Goal: Transaction & Acquisition: Purchase product/service

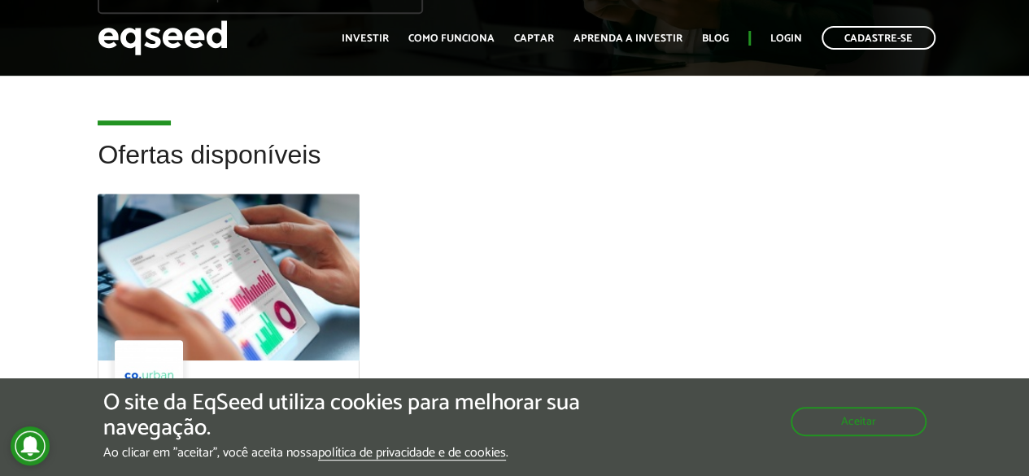
scroll to position [244, 0]
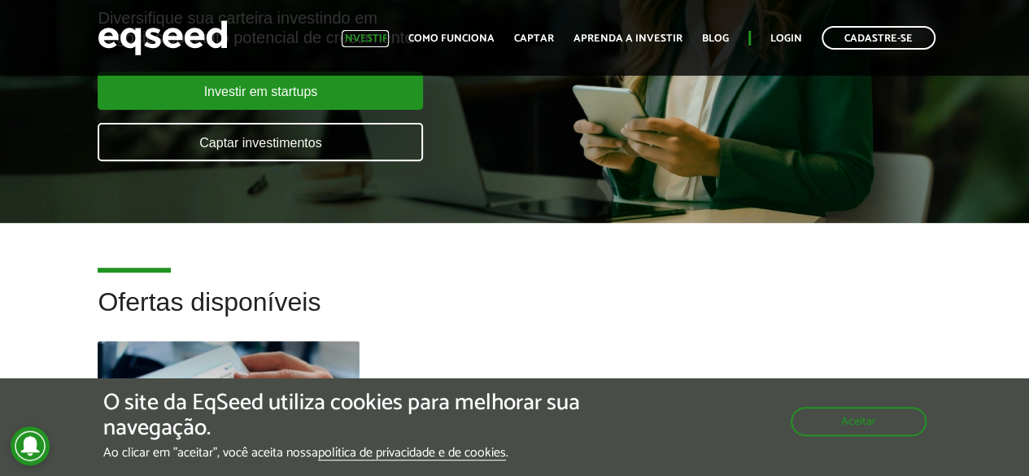
click at [372, 40] on link "Investir" at bounding box center [365, 38] width 47 height 11
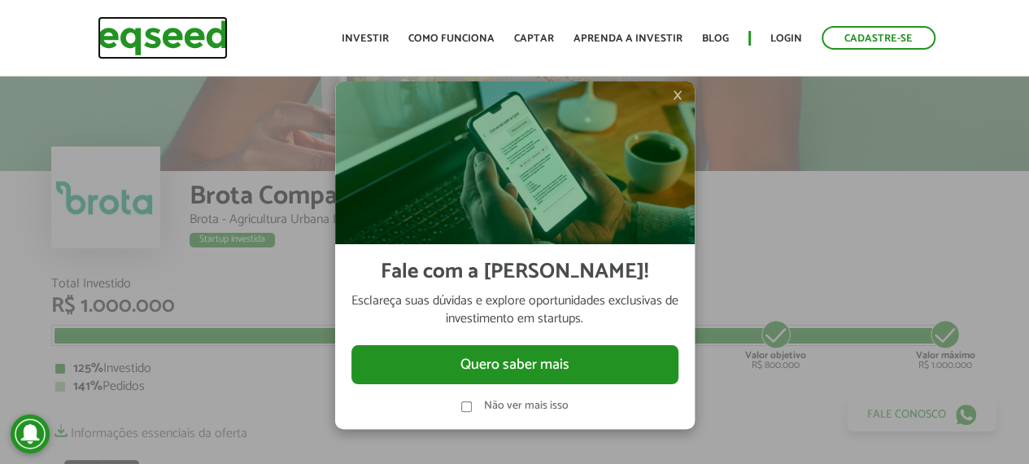
drag, startPoint x: 113, startPoint y: 33, endPoint x: 405, endPoint y: 7, distance: 293.3
click at [113, 33] on img at bounding box center [163, 37] width 130 height 43
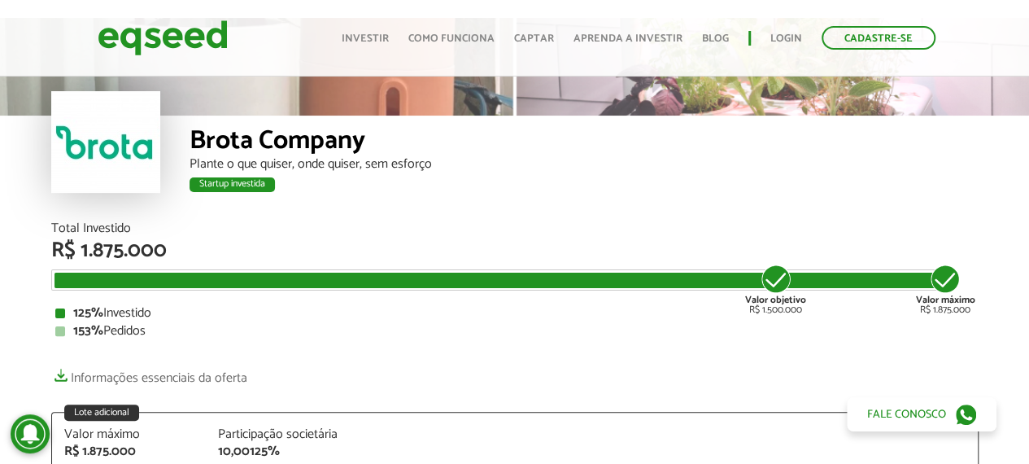
scroll to position [81, 0]
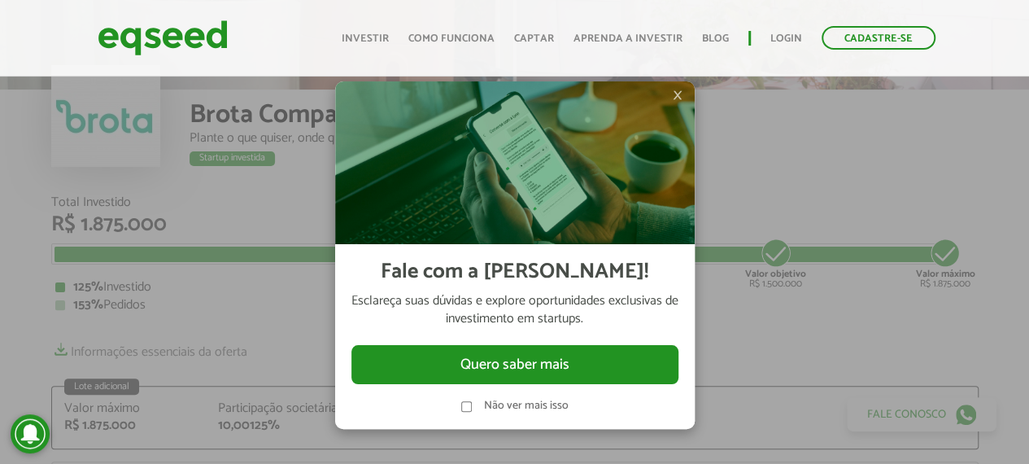
click at [677, 92] on span "×" at bounding box center [678, 95] width 10 height 20
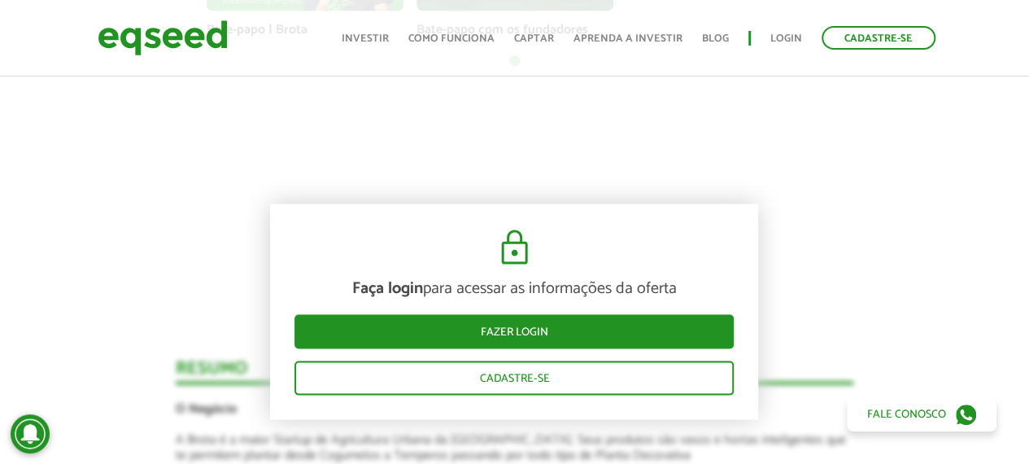
scroll to position [1709, 0]
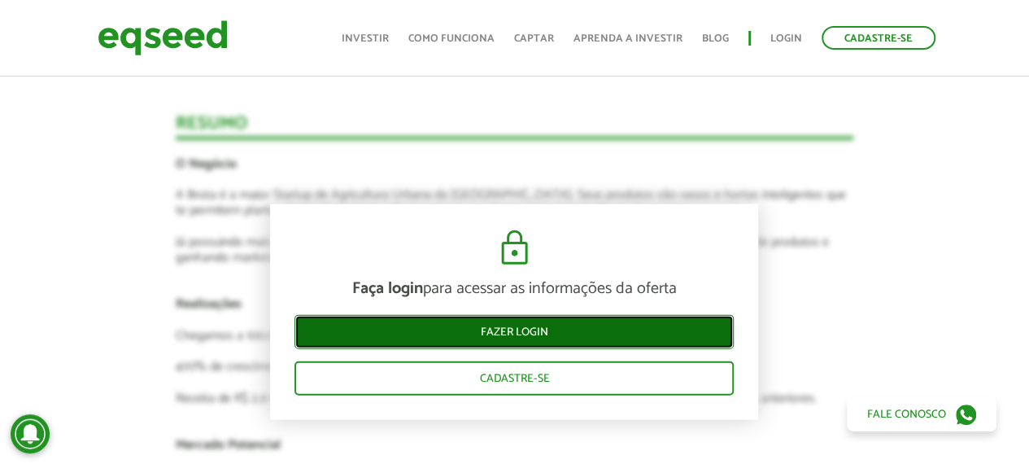
click at [586, 333] on link "Fazer login" at bounding box center [514, 331] width 439 height 34
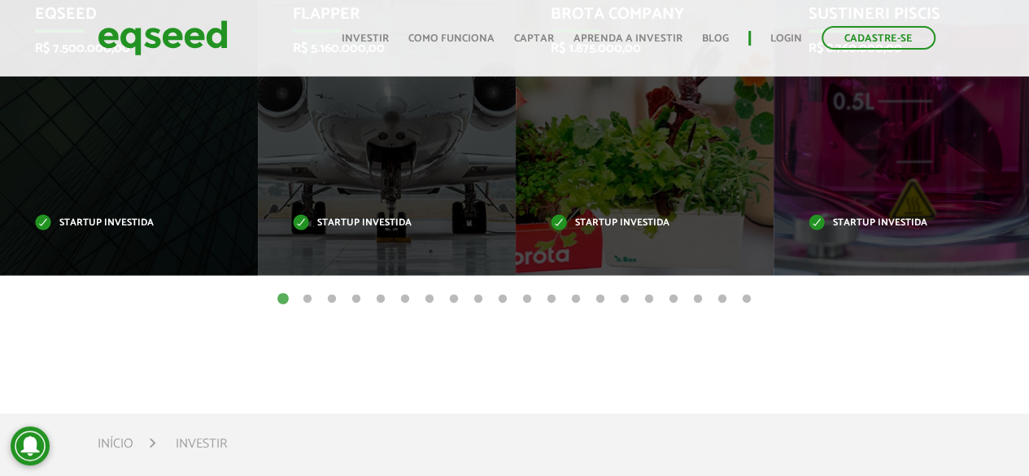
scroll to position [814, 0]
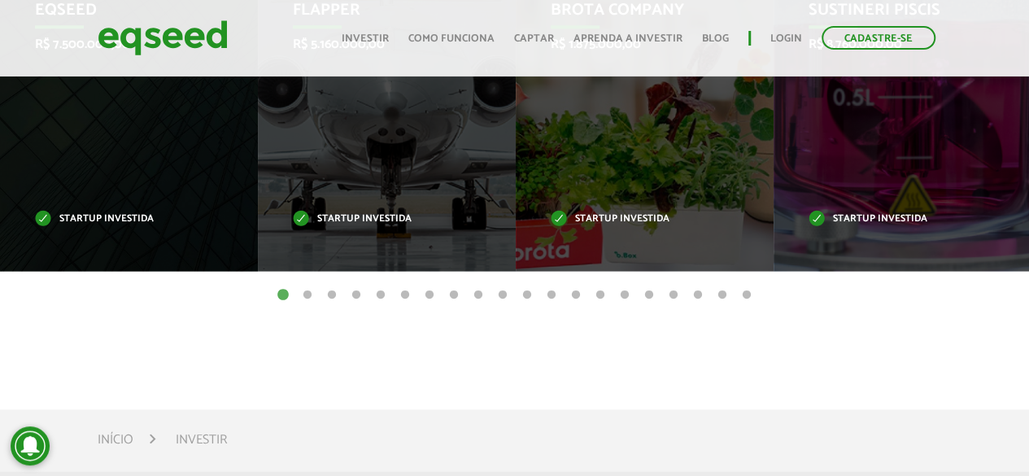
click at [314, 294] on button "2" at bounding box center [307, 295] width 16 height 16
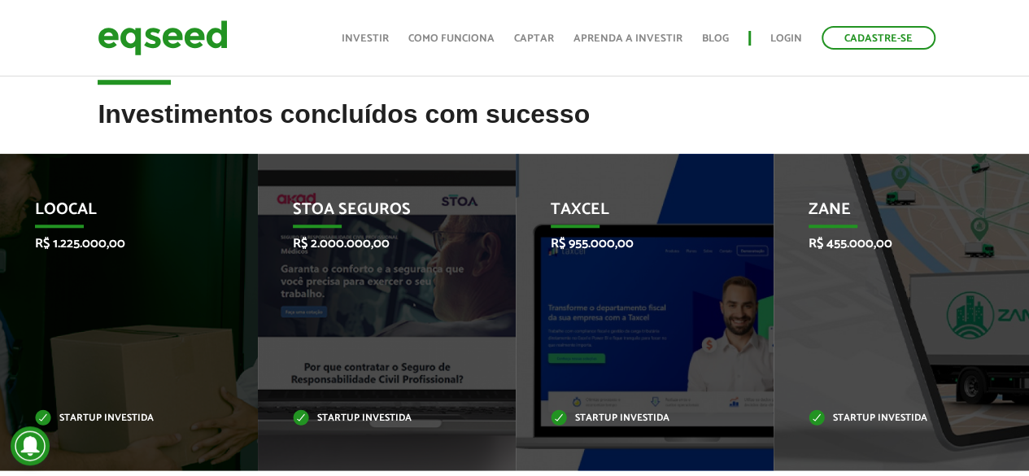
scroll to position [651, 0]
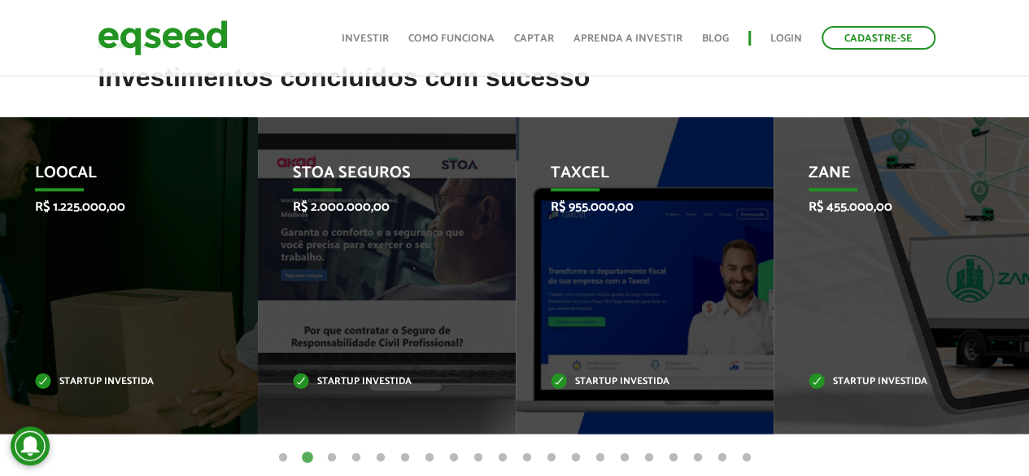
click at [334, 458] on button "3" at bounding box center [332, 458] width 16 height 16
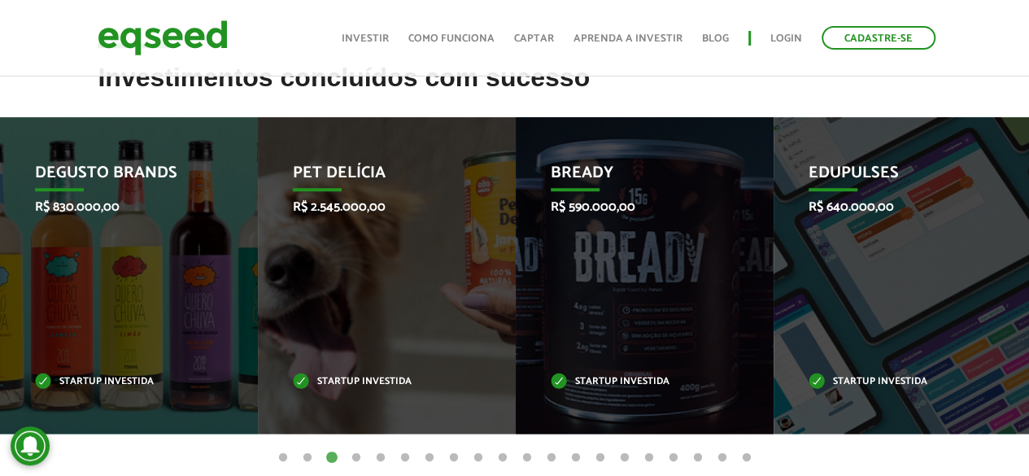
click at [355, 456] on button "4" at bounding box center [356, 458] width 16 height 16
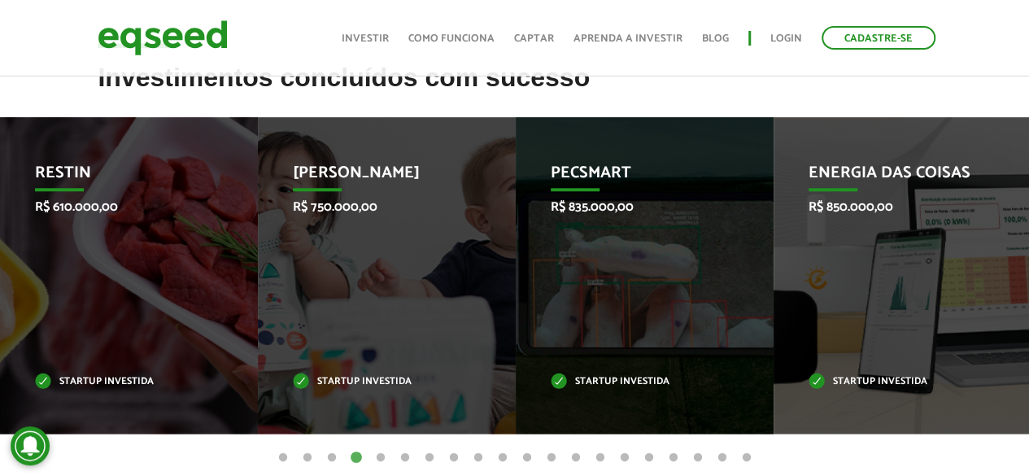
click at [384, 456] on button "5" at bounding box center [381, 458] width 16 height 16
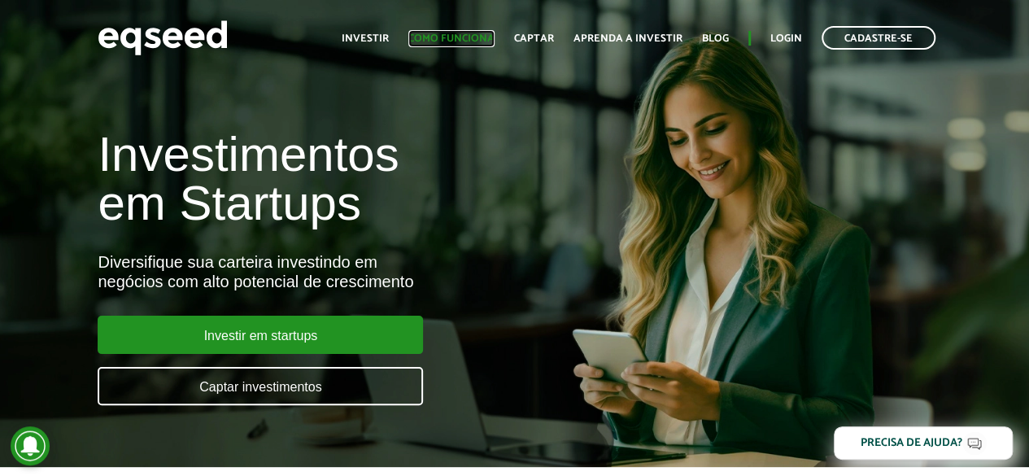
click at [450, 41] on link "Como funciona" at bounding box center [451, 38] width 86 height 11
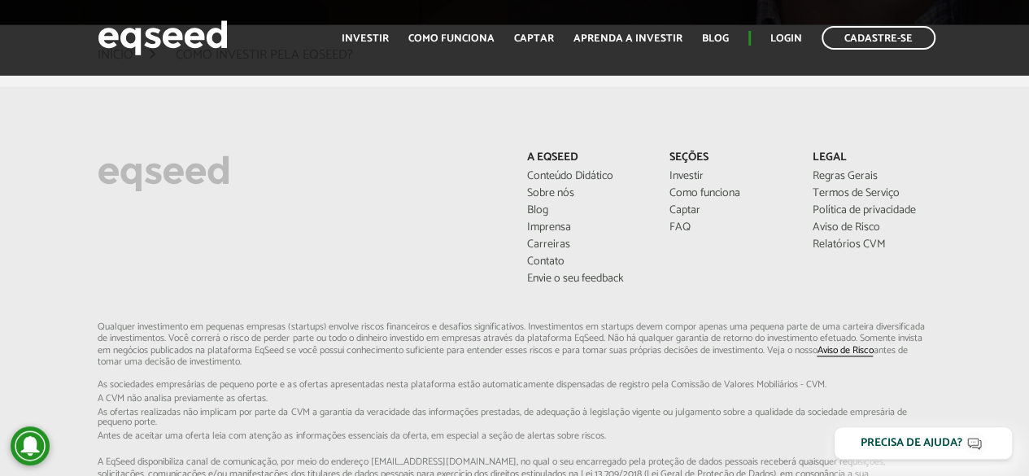
scroll to position [4068, 0]
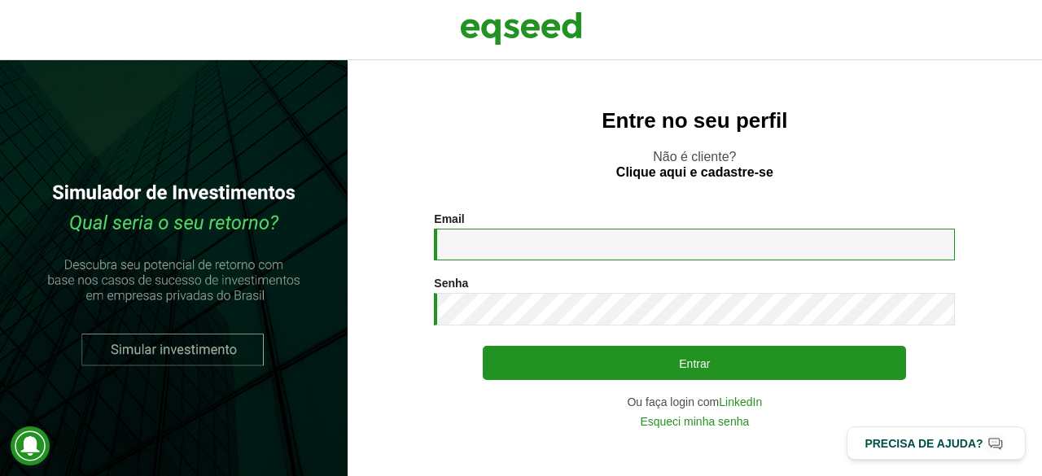
click at [553, 242] on input "Email *" at bounding box center [694, 245] width 521 height 32
type input "**********"
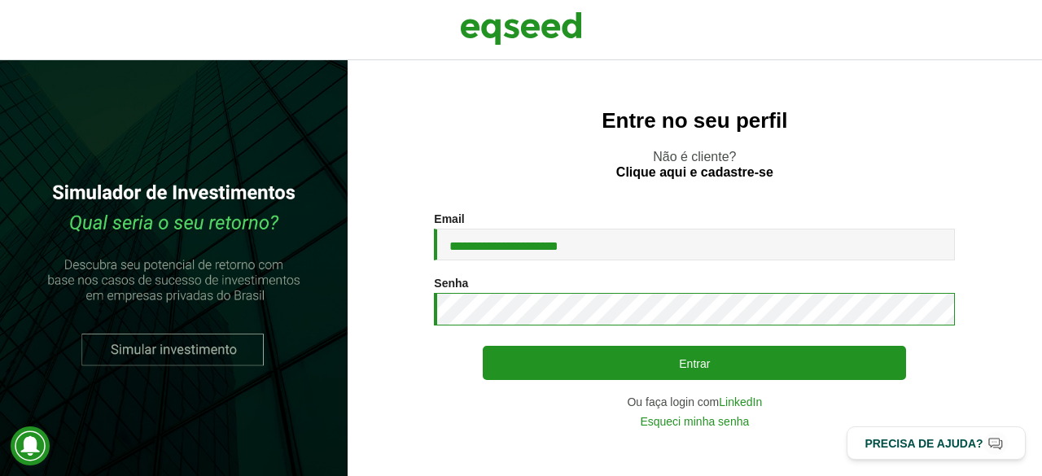
click at [483, 346] on button "Entrar" at bounding box center [694, 363] width 423 height 34
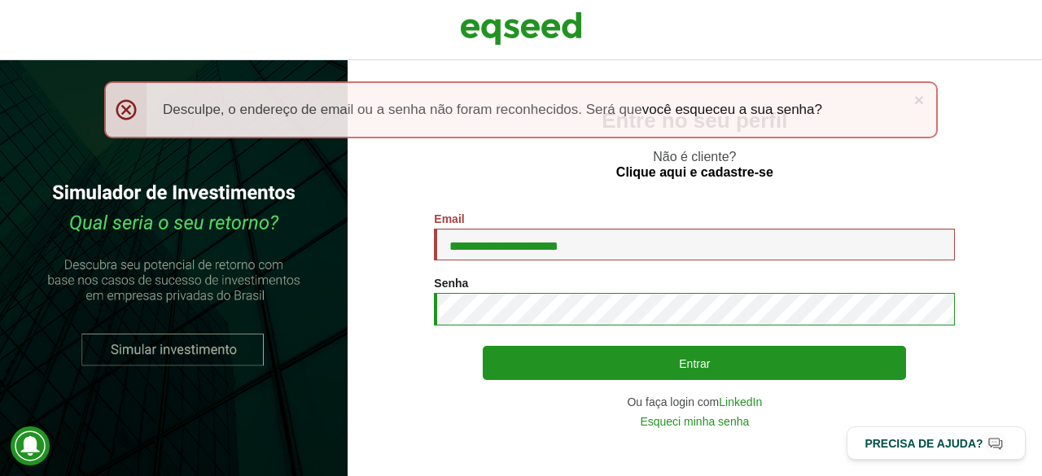
click at [483, 346] on button "Entrar" at bounding box center [694, 363] width 423 height 34
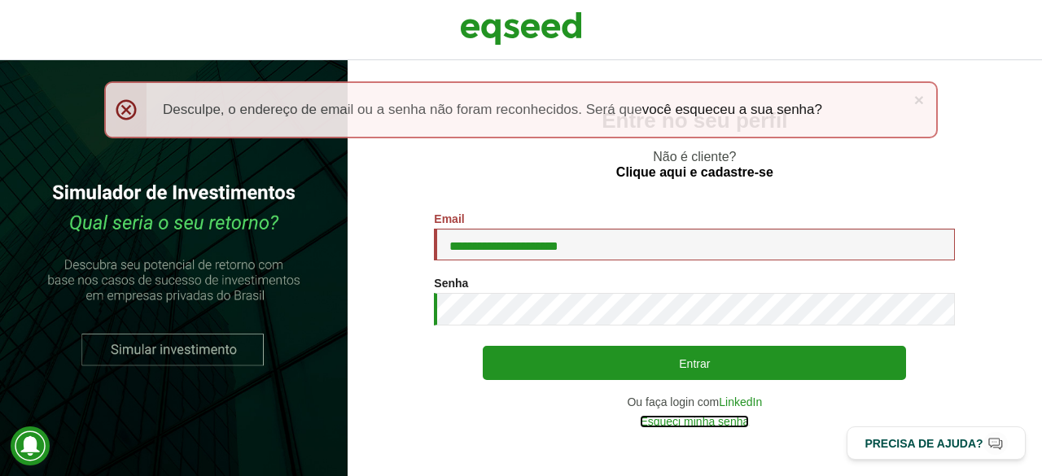
click at [730, 426] on link "Esqueci minha senha" at bounding box center [694, 421] width 109 height 11
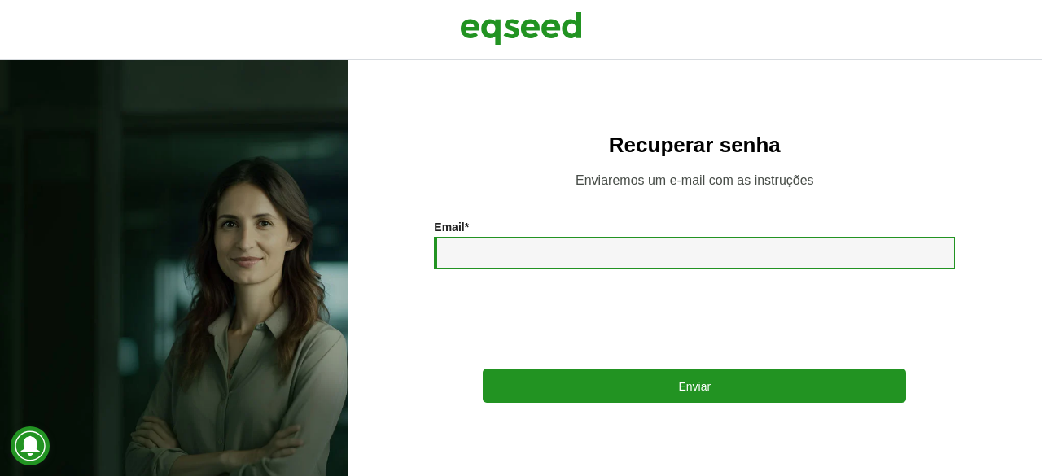
click at [521, 243] on input "Email *" at bounding box center [694, 253] width 521 height 32
type input "**********"
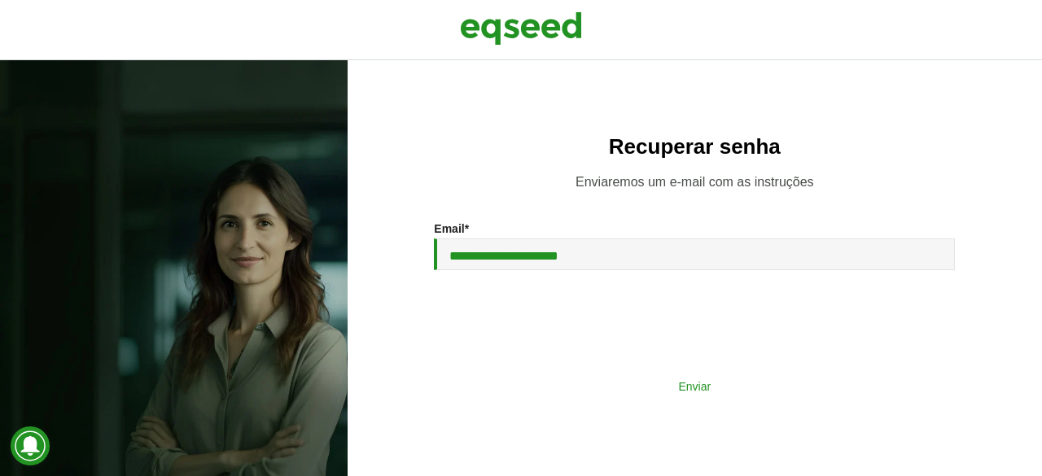
click at [714, 393] on button "Enviar" at bounding box center [694, 385] width 423 height 31
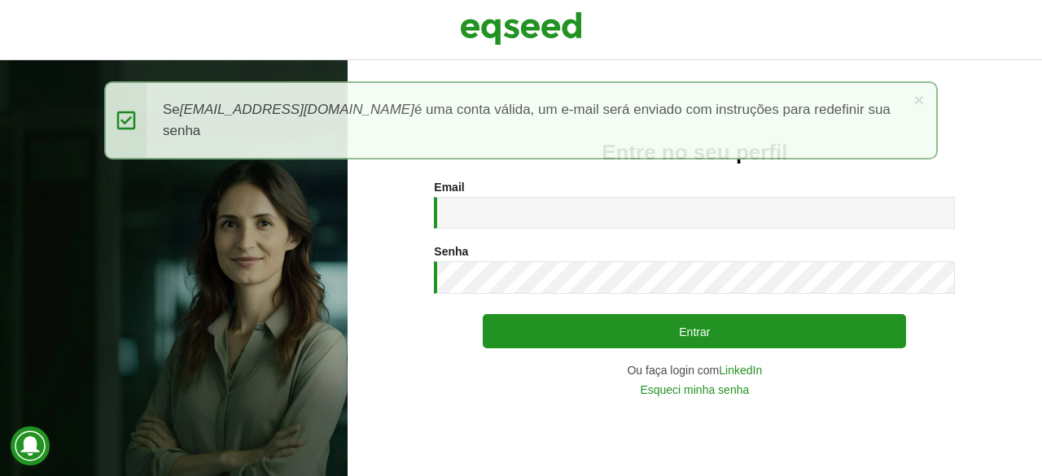
click at [972, 96] on div "Entre no seu perfil Email * Digite seu endereço de e-mail. Senha * Digite a sen…" at bounding box center [694, 268] width 694 height 416
click at [523, 212] on input "Email *" at bounding box center [694, 213] width 521 height 32
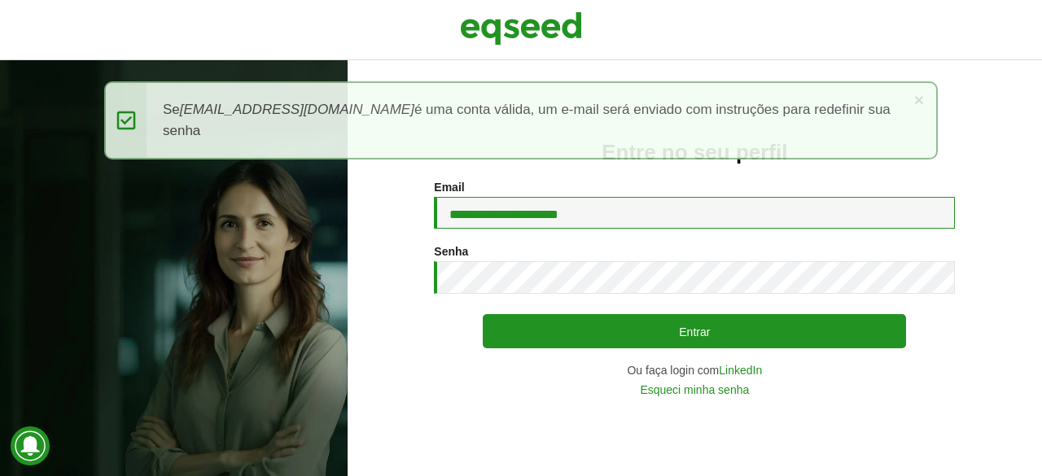
type input "**********"
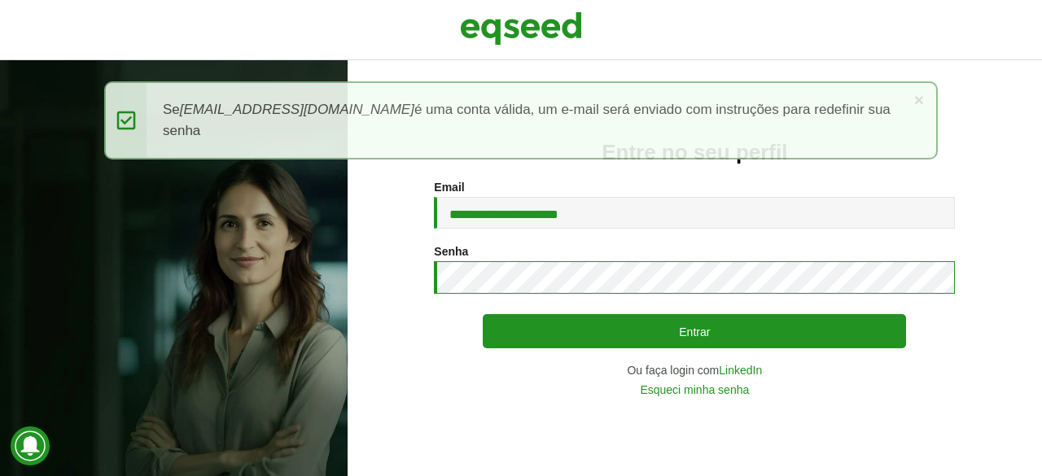
click at [483, 314] on button "Entrar" at bounding box center [694, 331] width 423 height 34
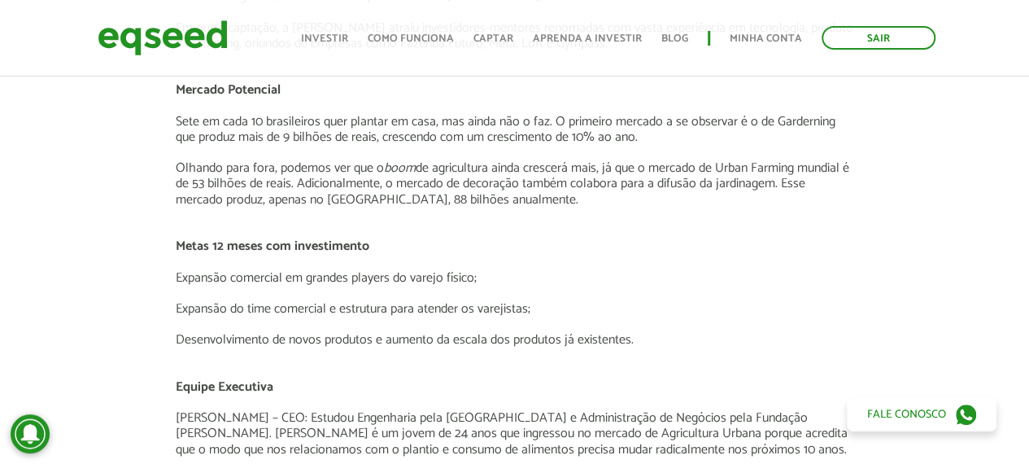
scroll to position [2369, 0]
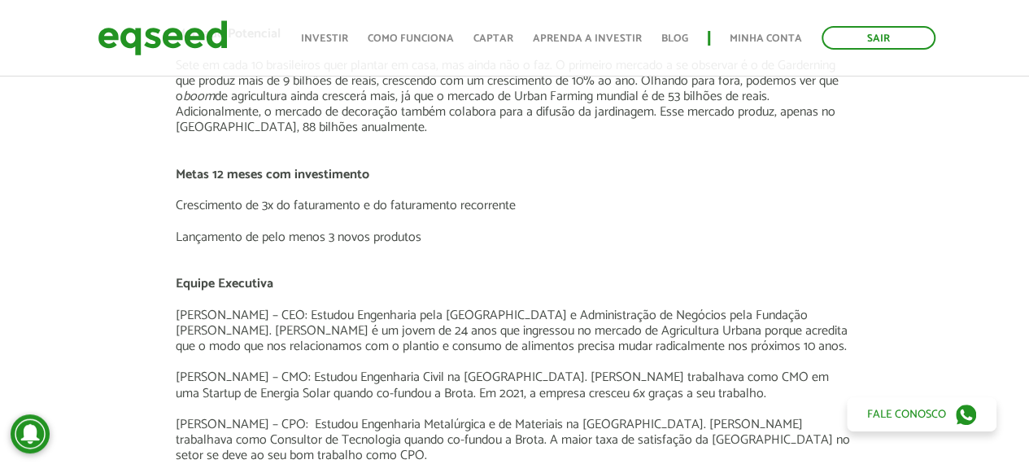
scroll to position [1709, 0]
